Goal: Task Accomplishment & Management: Manage account settings

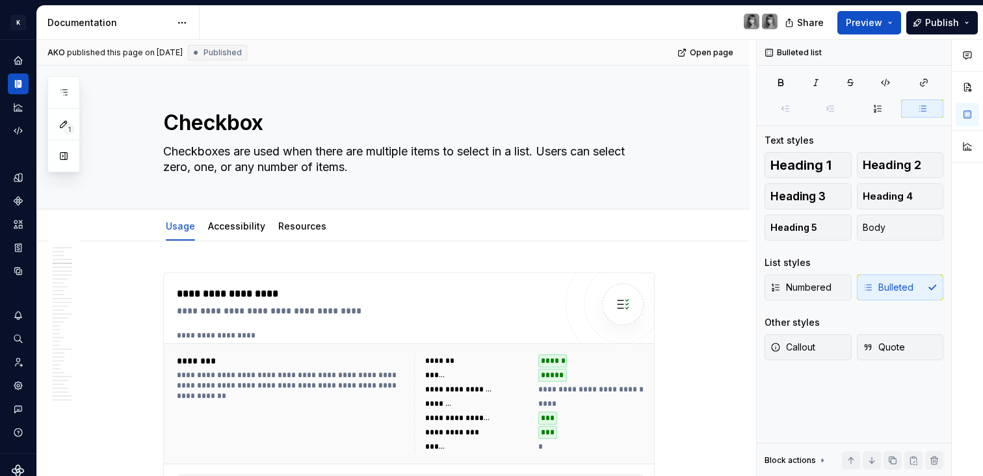
scroll to position [166, 0]
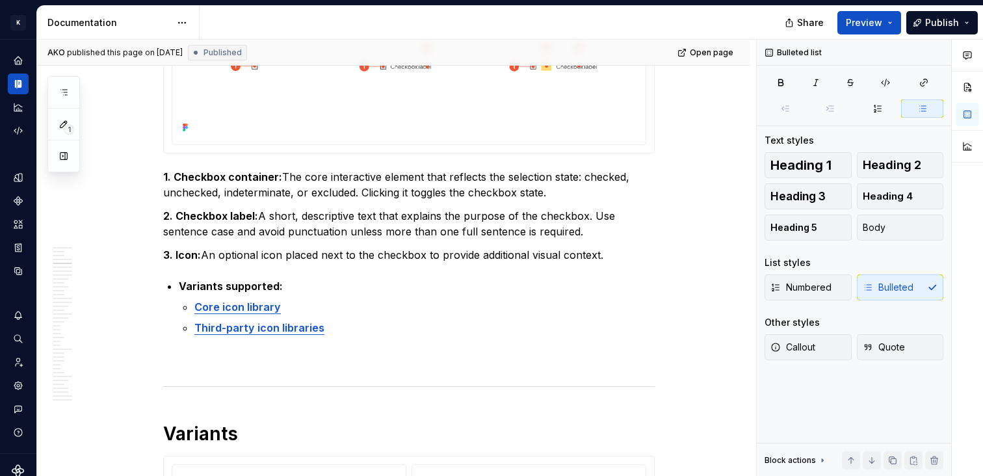
type textarea "*"
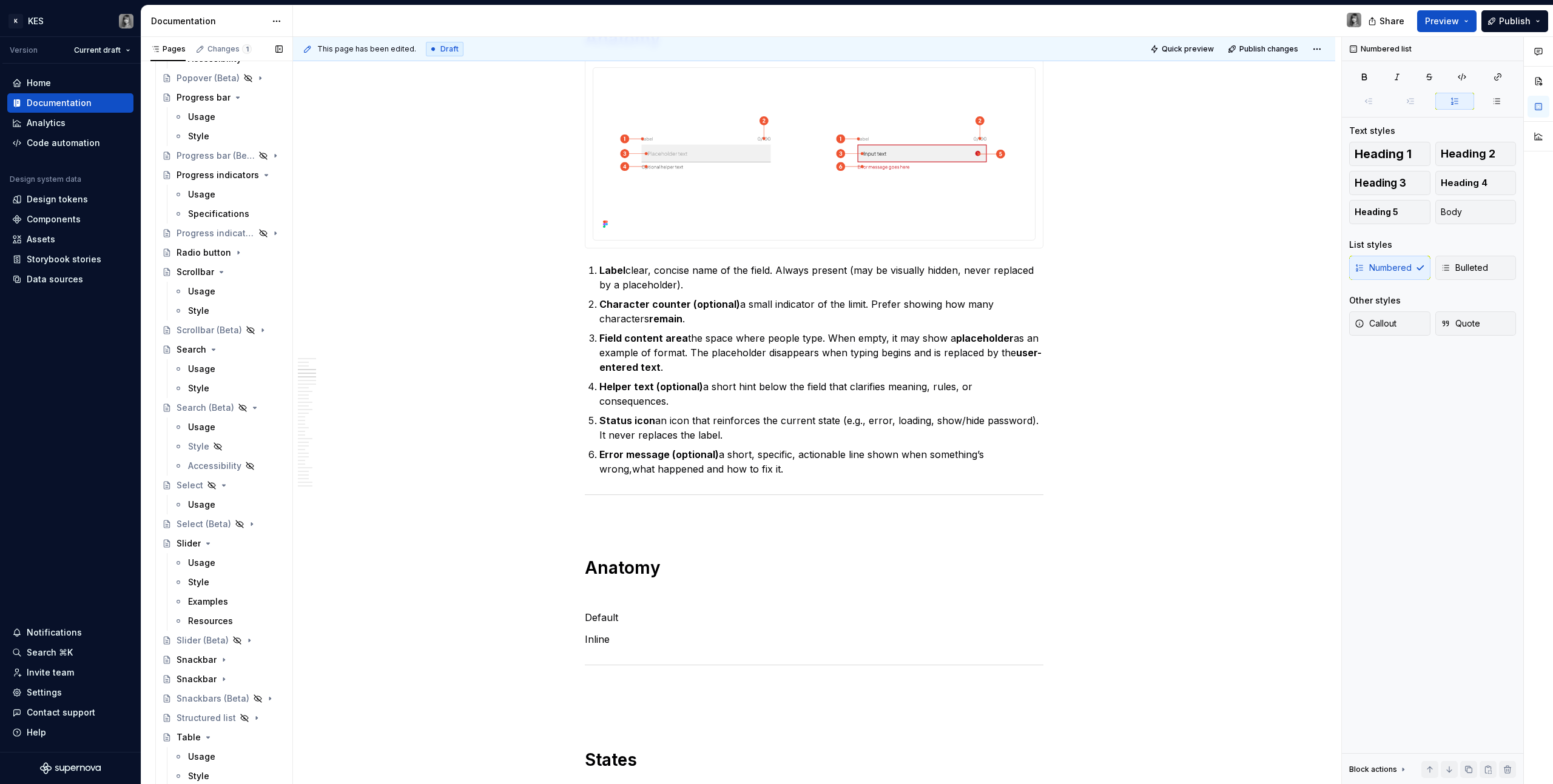
scroll to position [2381, 0]
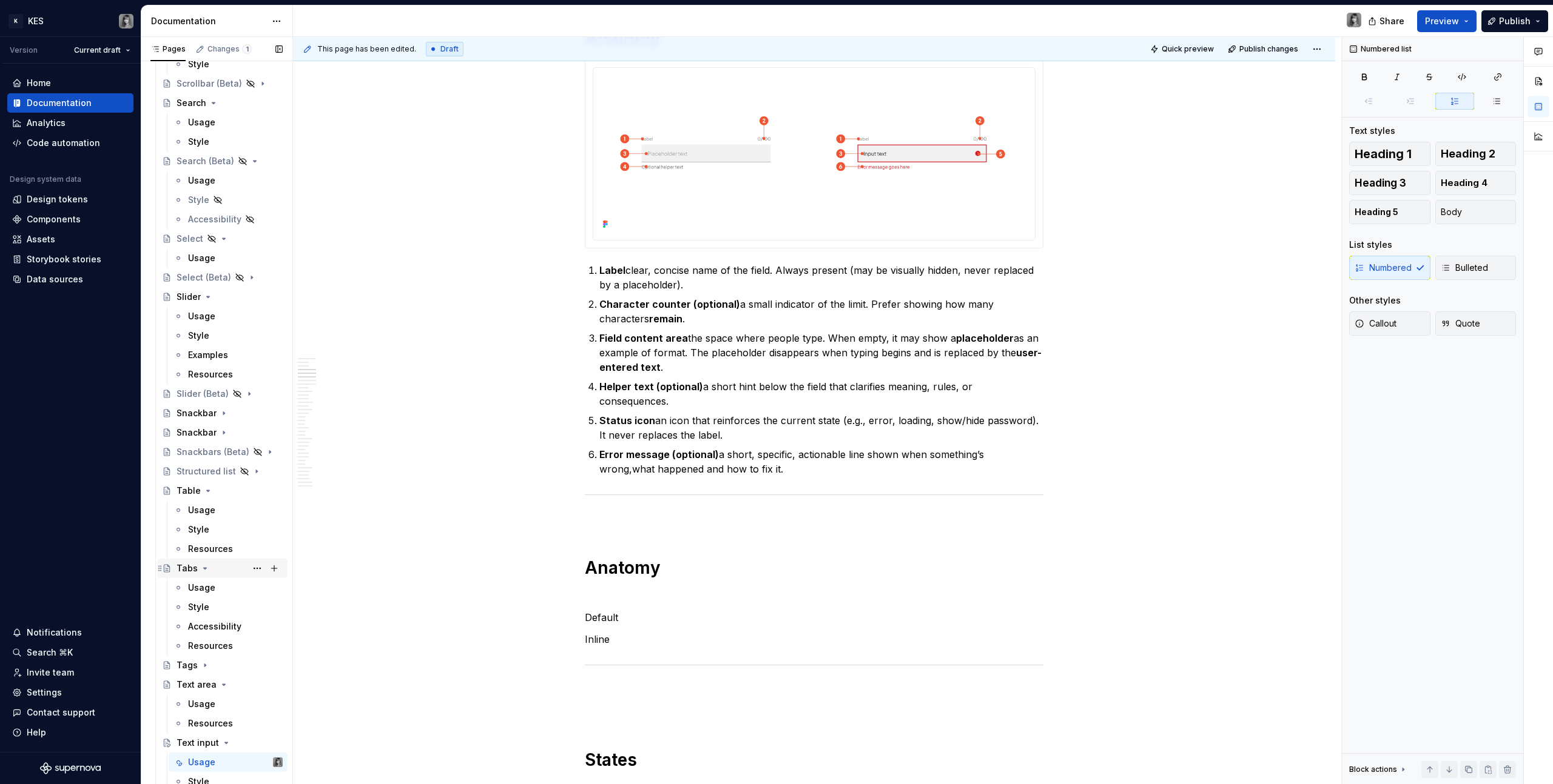
click at [201, 566] on icon "Page tree" at bounding box center [205, 569] width 9 height 9
click at [188, 571] on div "Tabs" at bounding box center [187, 568] width 21 height 12
click at [219, 581] on div "Usage" at bounding box center [235, 588] width 94 height 17
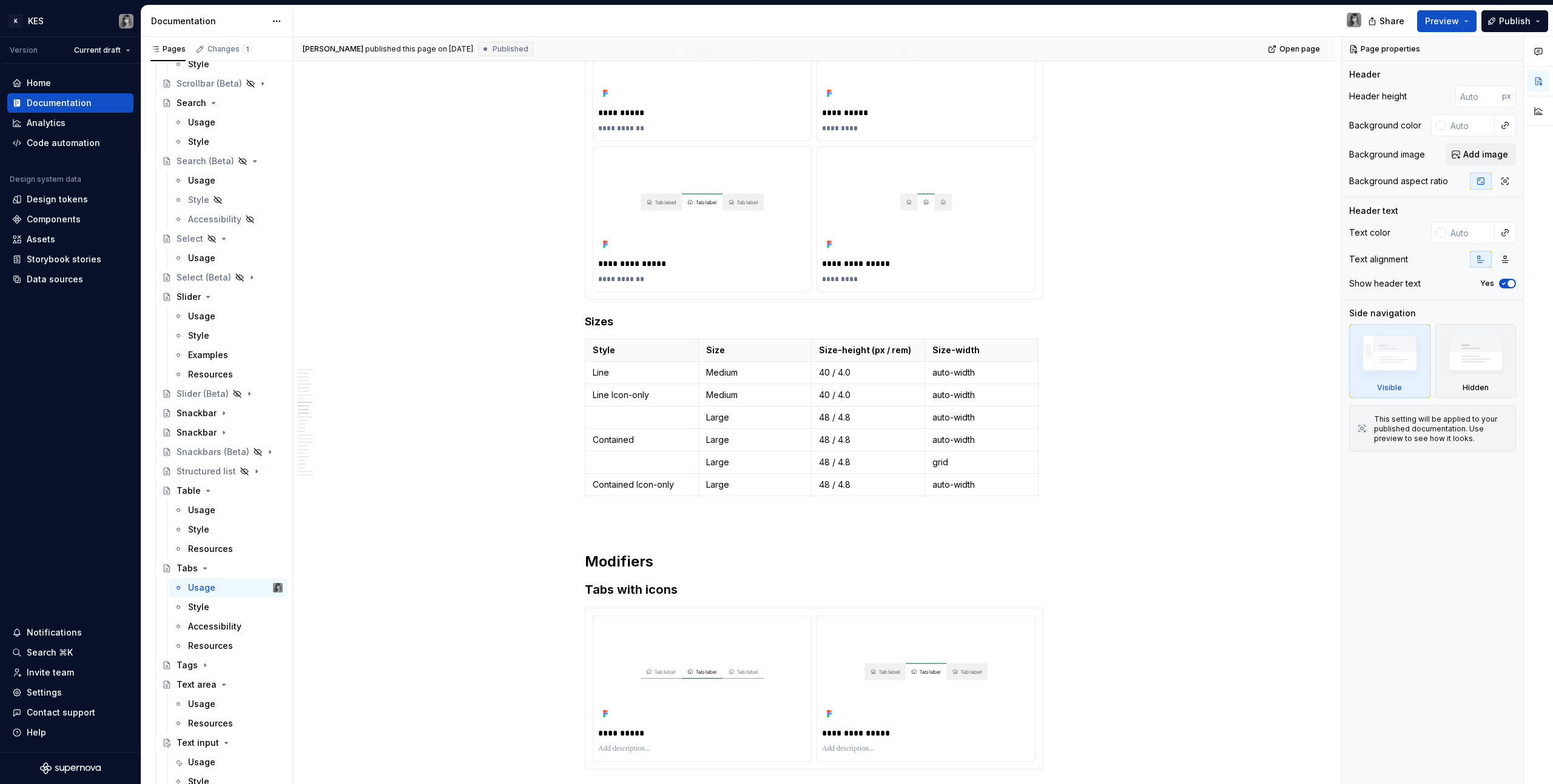
scroll to position [2222, 0]
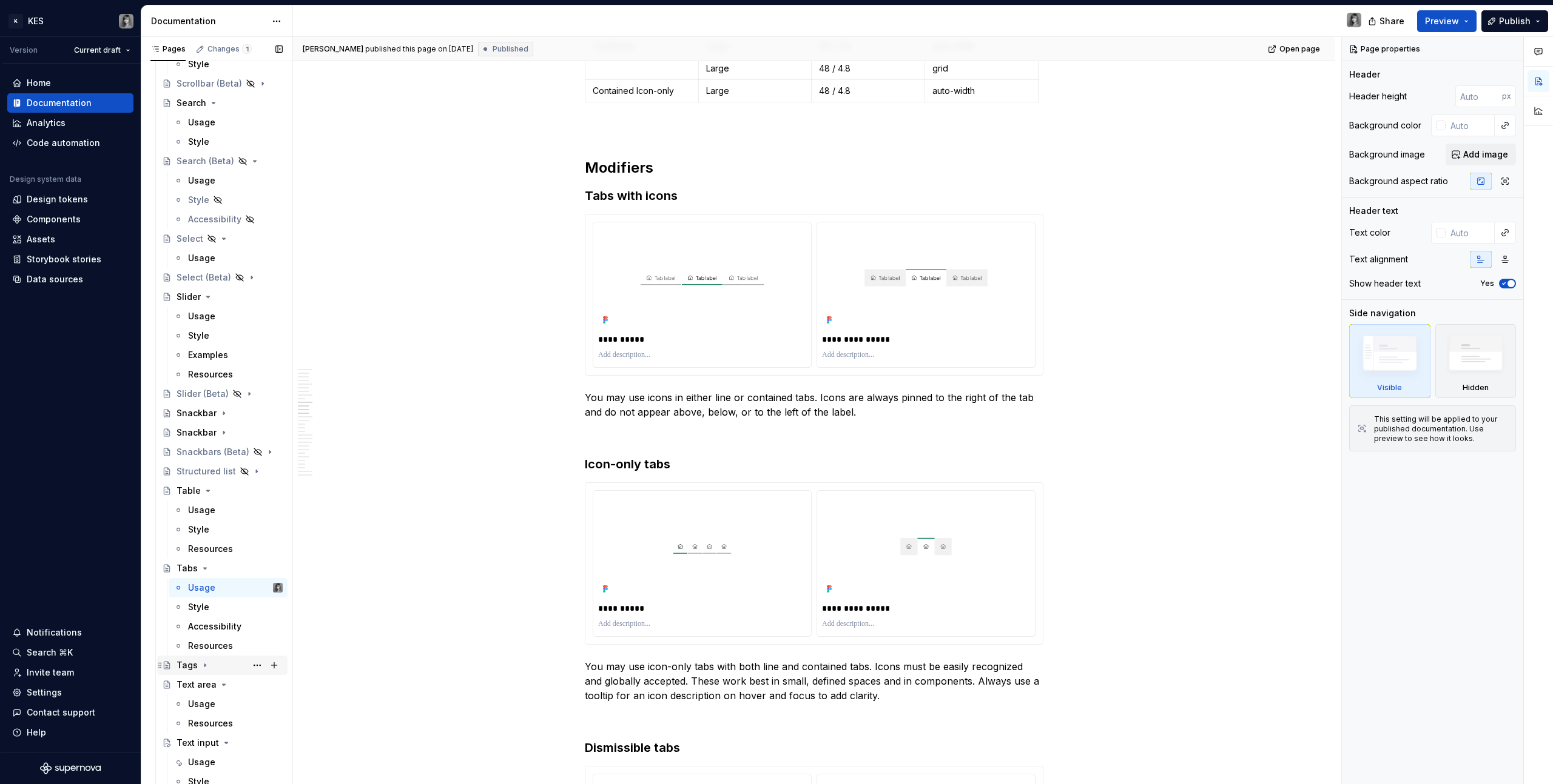
click at [190, 668] on div "Tags" at bounding box center [187, 665] width 21 height 12
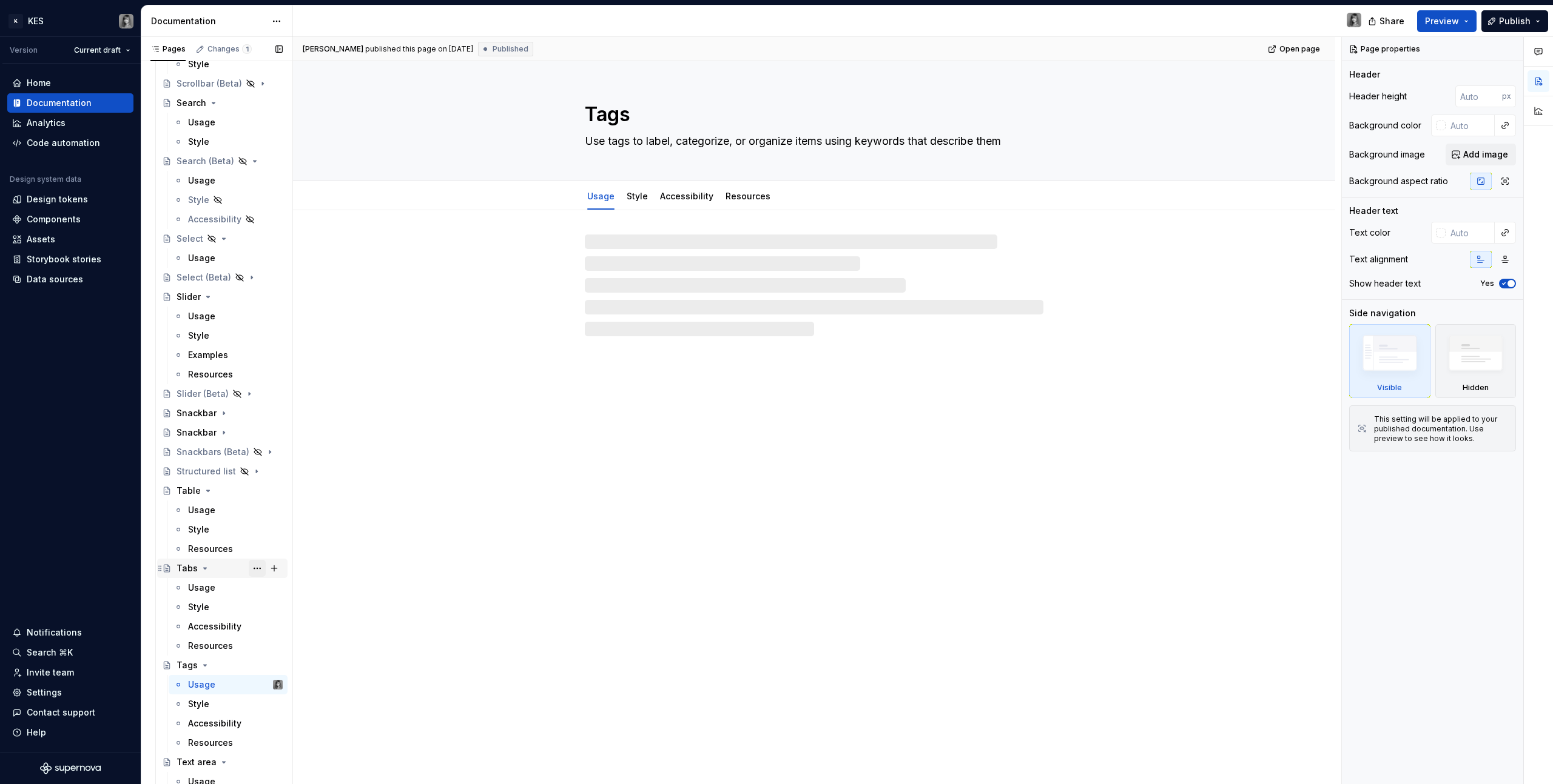
click at [249, 569] on button "Page tree" at bounding box center [257, 569] width 17 height 17
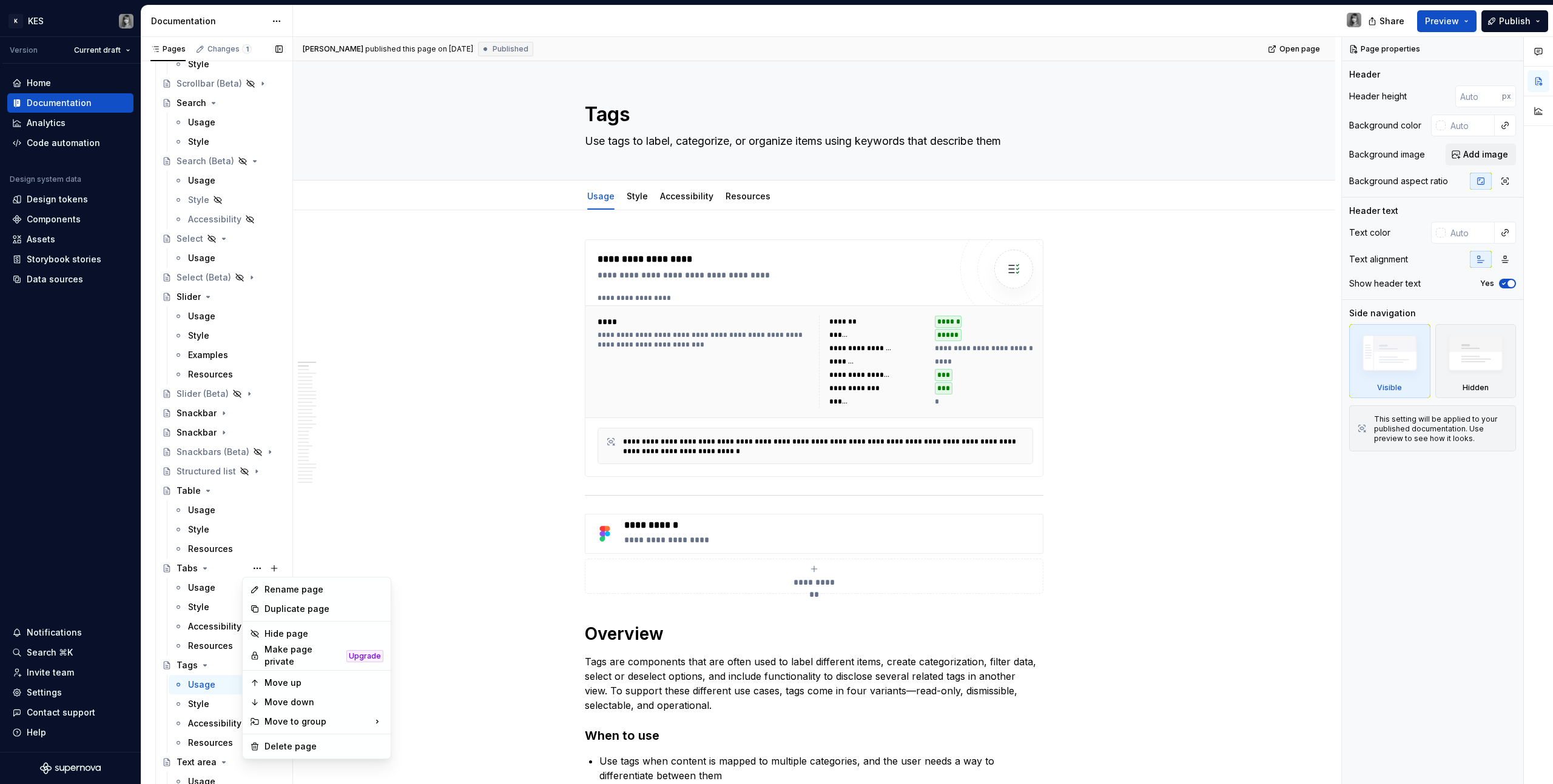
click at [205, 572] on div "Pages Changes 1 Add Accessibility guide for tree Page tree. Navigate the tree w…" at bounding box center [216, 414] width 152 height 753
click at [249, 568] on button "Page tree" at bounding box center [257, 569] width 17 height 17
click at [299, 628] on div "Hide page" at bounding box center [324, 634] width 118 height 12
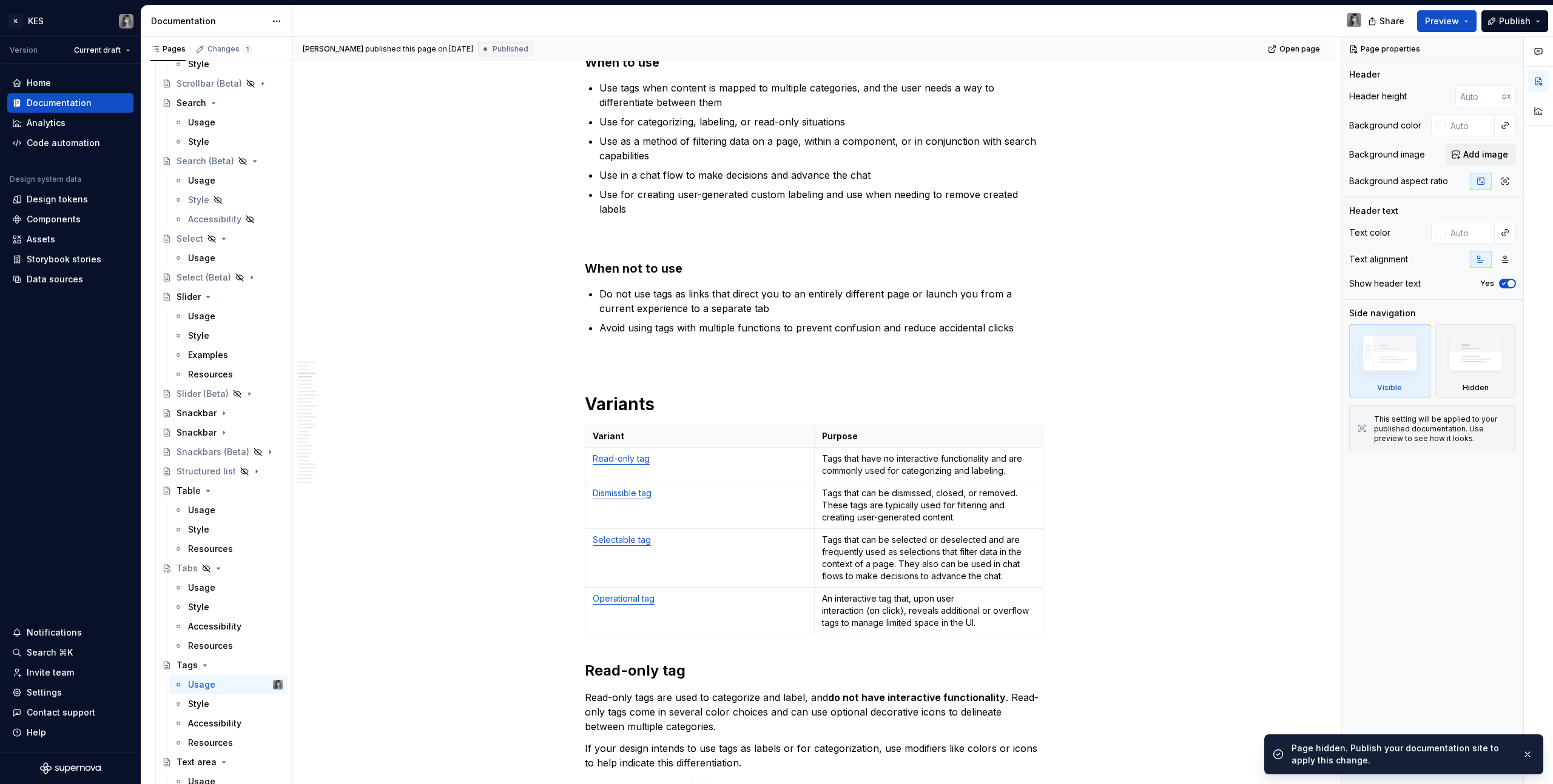
scroll to position [1369, 0]
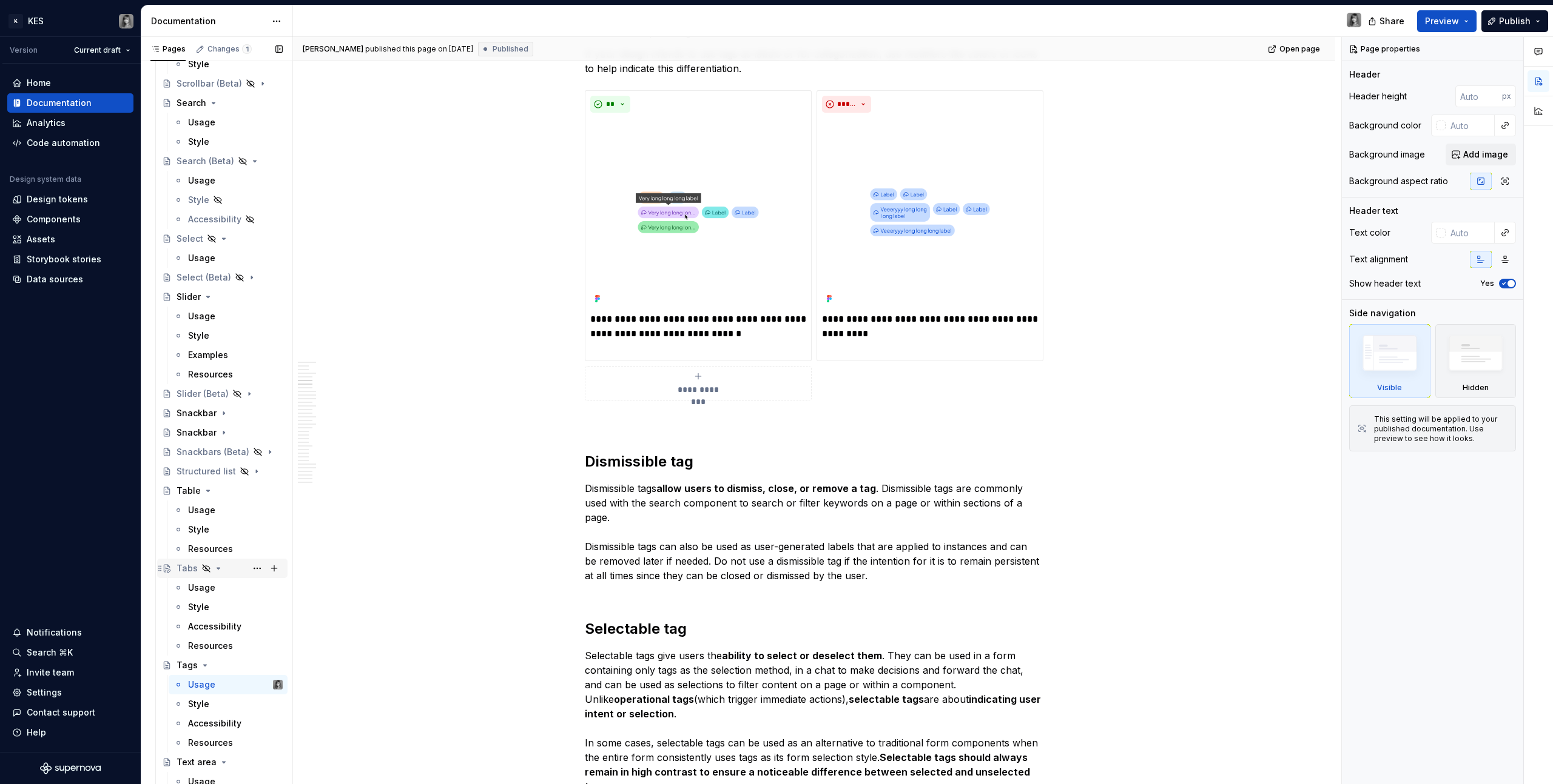
click at [193, 570] on div "Tabs" at bounding box center [187, 568] width 21 height 12
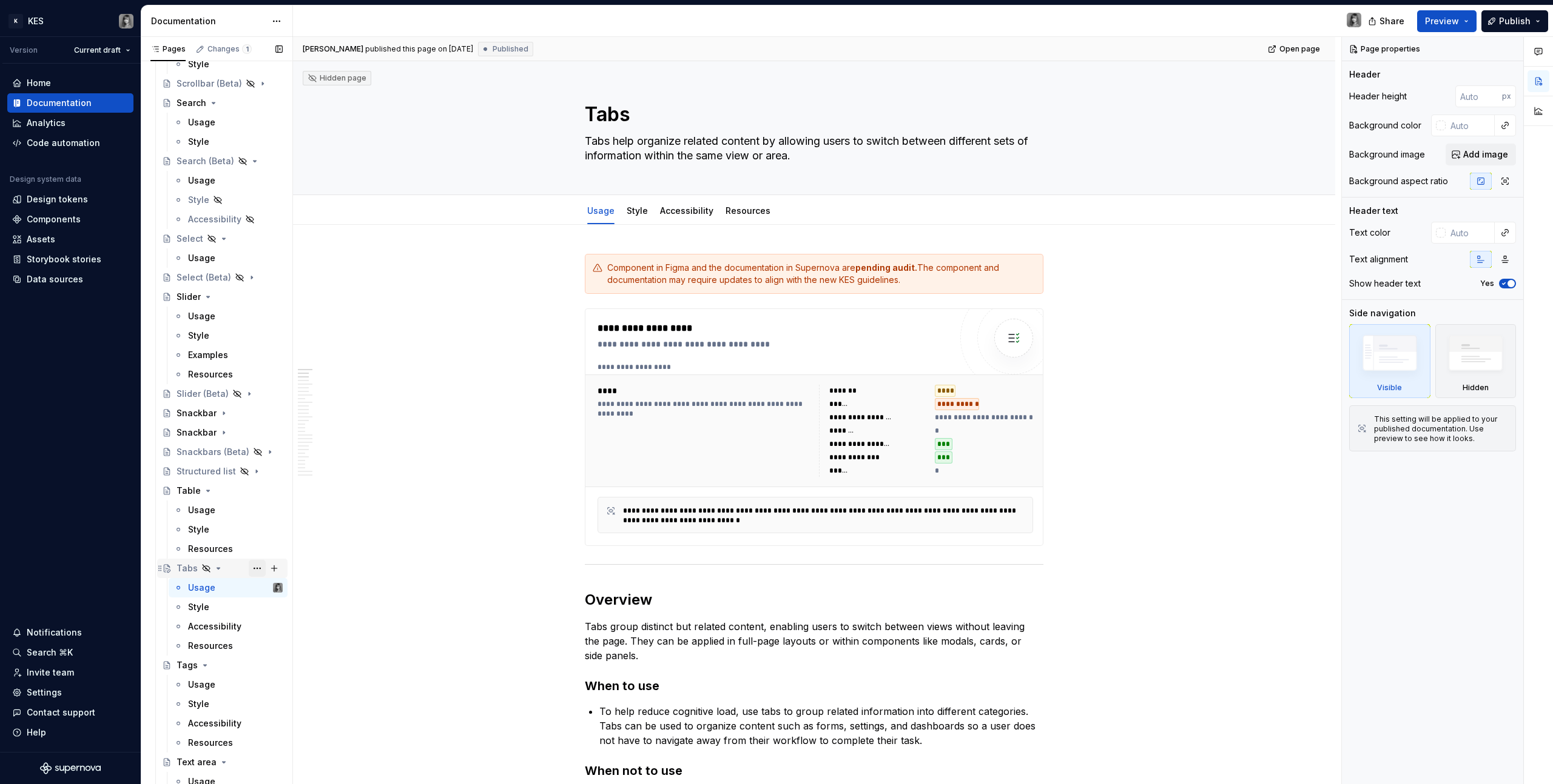
click at [251, 571] on button "Page tree" at bounding box center [257, 569] width 17 height 17
click at [307, 633] on div "Show page" at bounding box center [324, 634] width 118 height 12
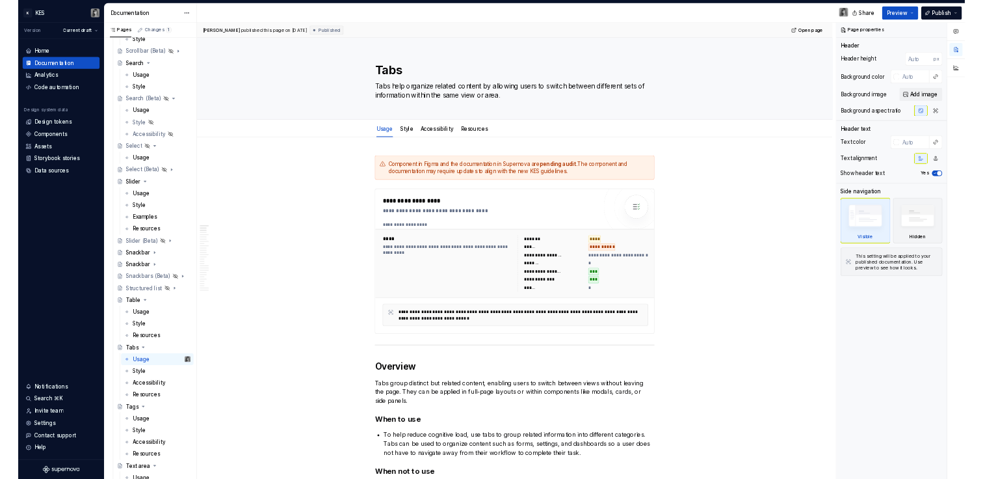
scroll to position [2554, 0]
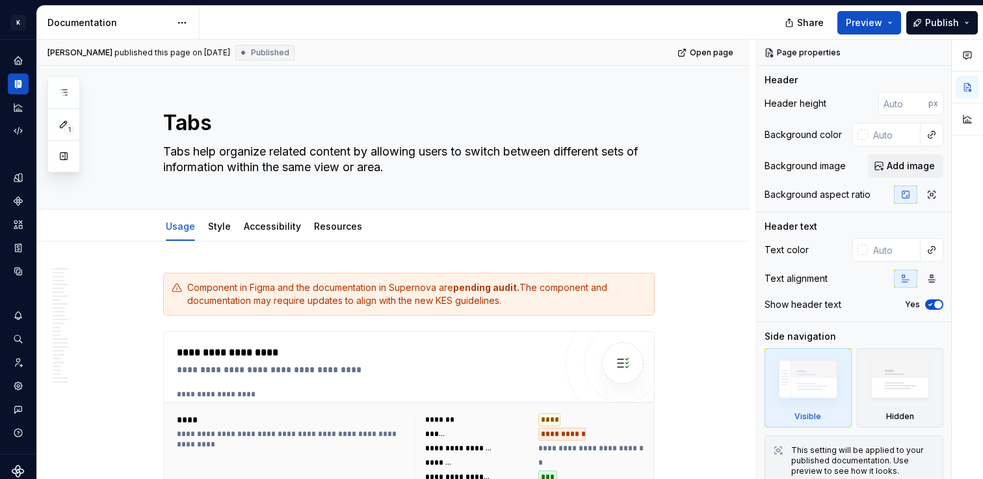
type textarea "*"
